Goal: Find specific page/section: Find specific page/section

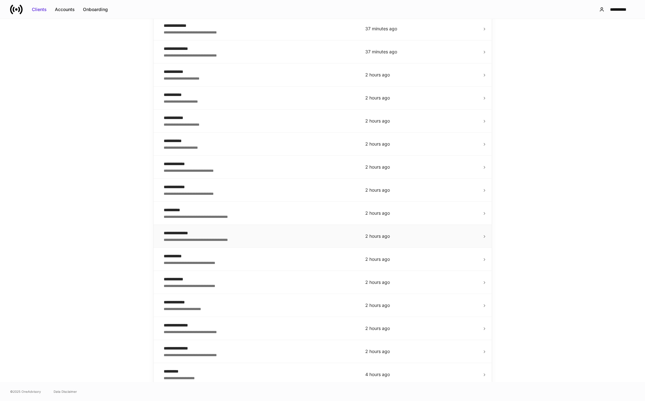
scroll to position [126, 0]
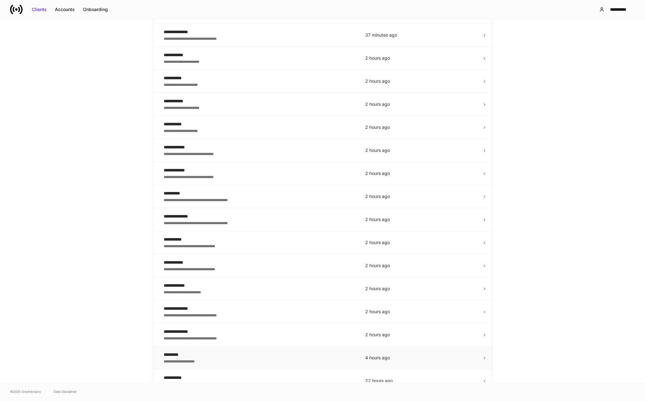
click at [241, 362] on div "**********" at bounding box center [259, 360] width 191 height 6
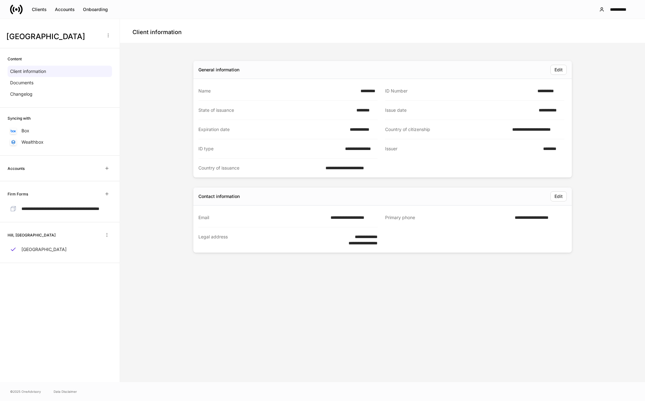
click at [145, 185] on div "**********" at bounding box center [382, 212] width 520 height 333
